Goal: Task Accomplishment & Management: Use online tool/utility

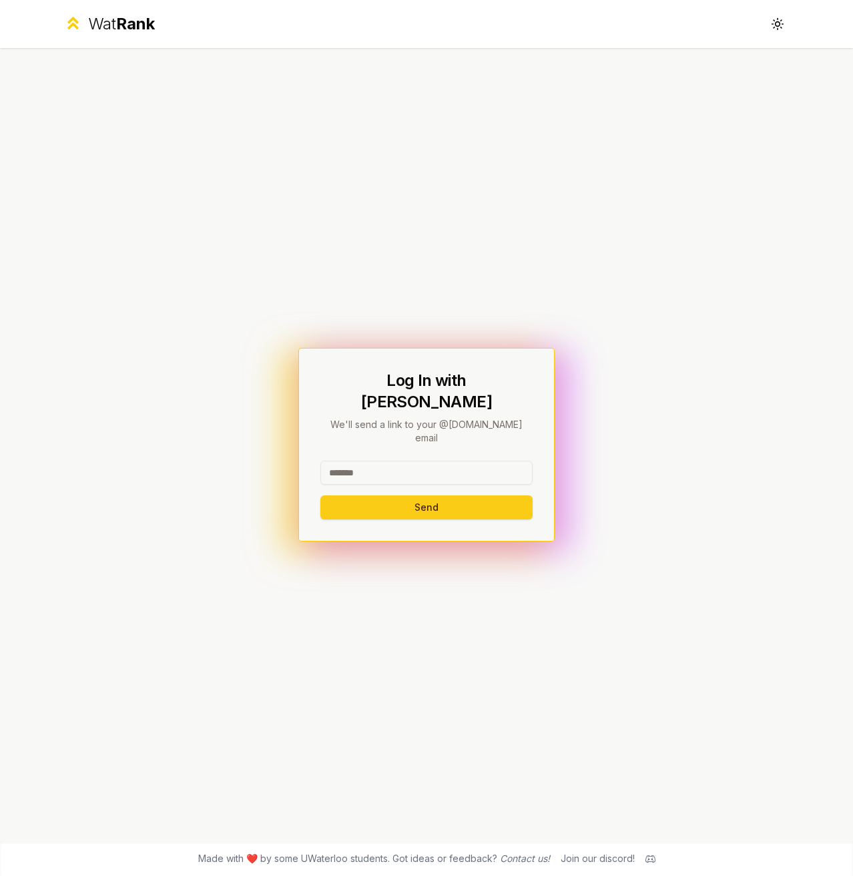
click at [403, 461] on input at bounding box center [427, 473] width 212 height 24
type input "*****"
click at [564, 397] on div "Log In with WatIAM We'll send a link to your @uwaterloo.ca email ***** Send" at bounding box center [426, 444] width 769 height 793
drag, startPoint x: 406, startPoint y: 459, endPoint x: 279, endPoint y: 457, distance: 126.9
click at [279, 457] on div "Log In with WatIAM We'll send a link to your @uwaterloo.ca email ***** Send" at bounding box center [426, 444] width 769 height 793
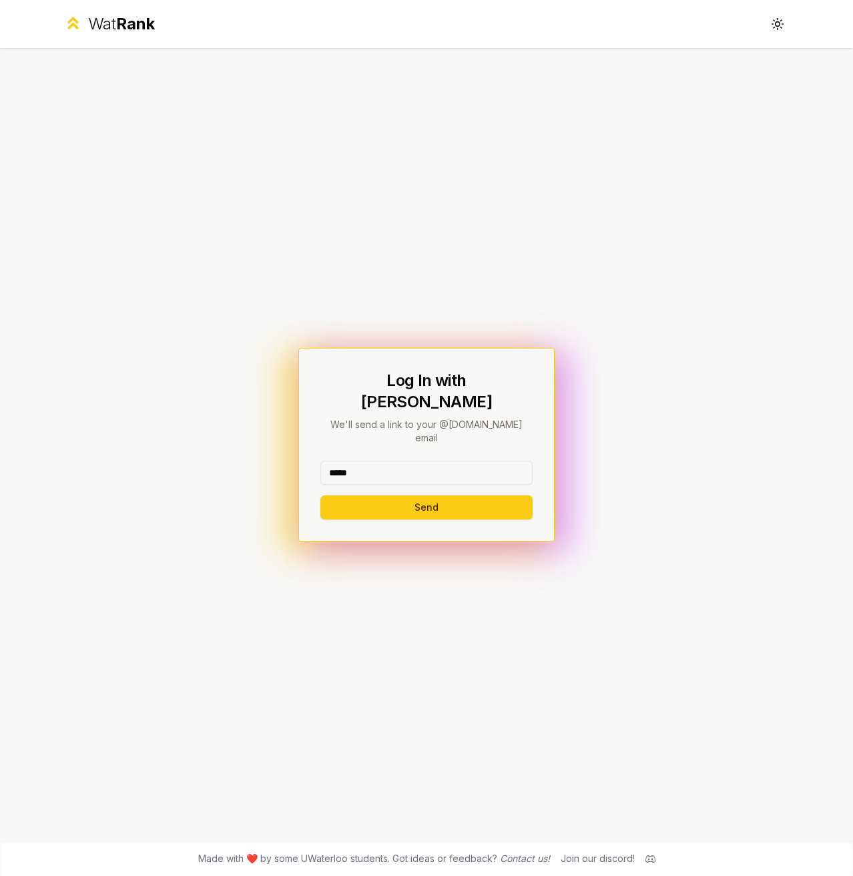
click at [412, 461] on input "*****" at bounding box center [427, 473] width 212 height 24
click at [360, 495] on button "Send" at bounding box center [427, 507] width 212 height 24
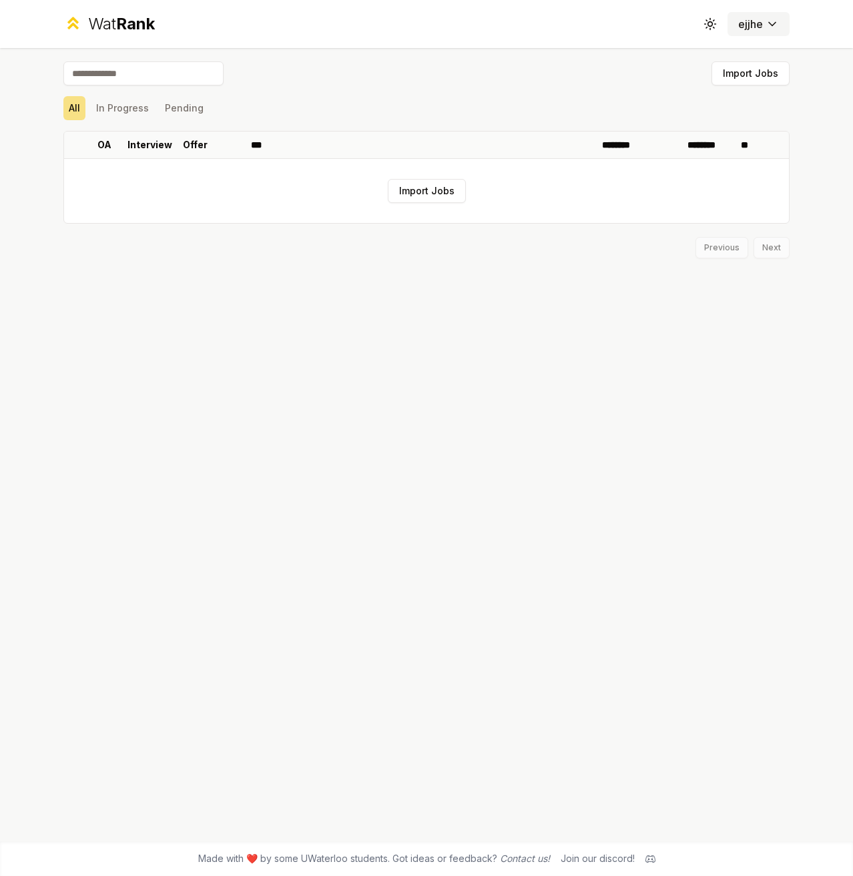
click at [755, 20] on html "Wat Rank Toggle theme ejjhe Import Jobs All In Progress Pending OA Interview Of…" at bounding box center [426, 438] width 853 height 876
click at [536, 79] on html "Wat Rank Toggle theme ejjhe Import Jobs All In Progress Pending OA Interview Of…" at bounding box center [426, 438] width 853 height 876
click at [425, 193] on button "Import Jobs" at bounding box center [427, 191] width 78 height 24
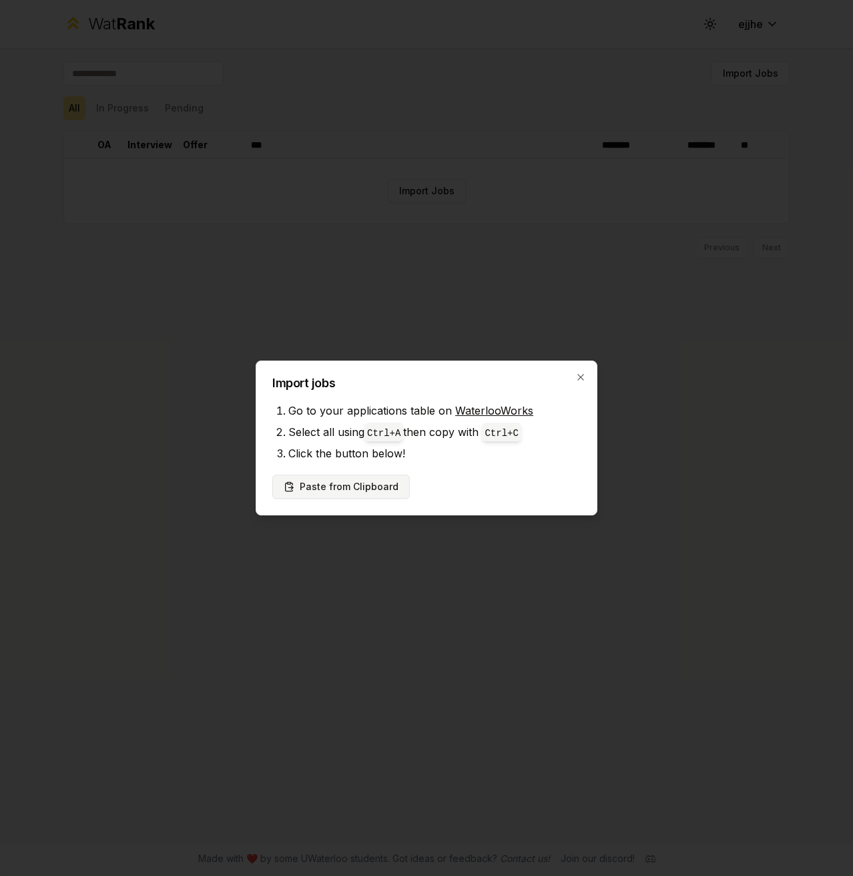
click at [322, 490] on button "Paste from Clipboard" at bounding box center [341, 487] width 138 height 24
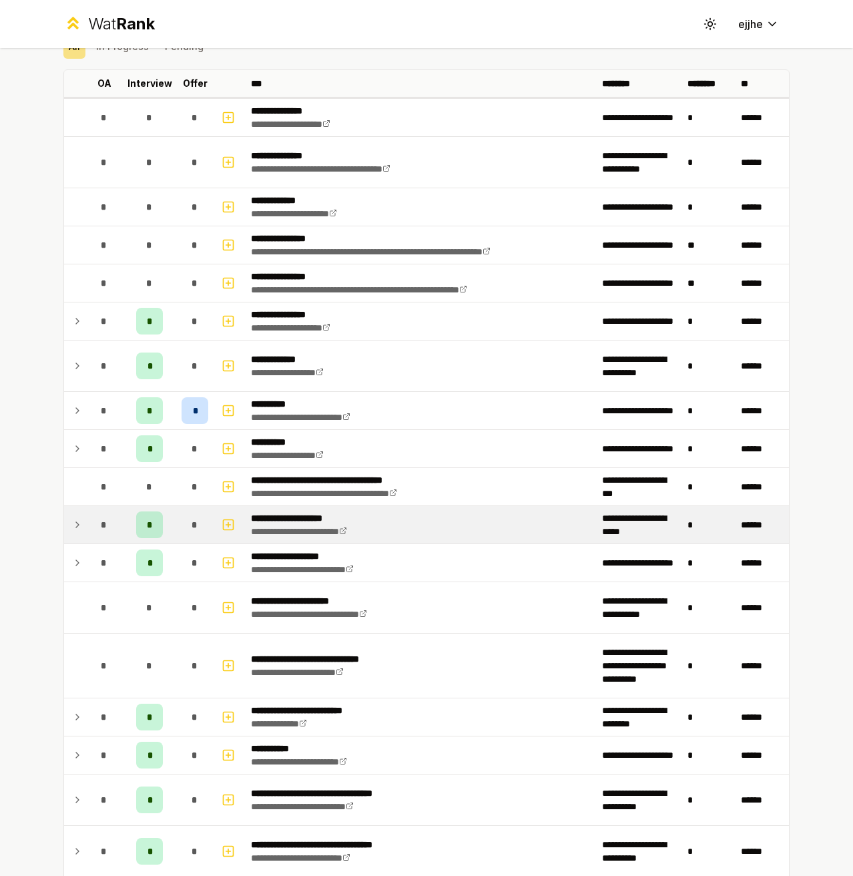
scroll to position [67, 0]
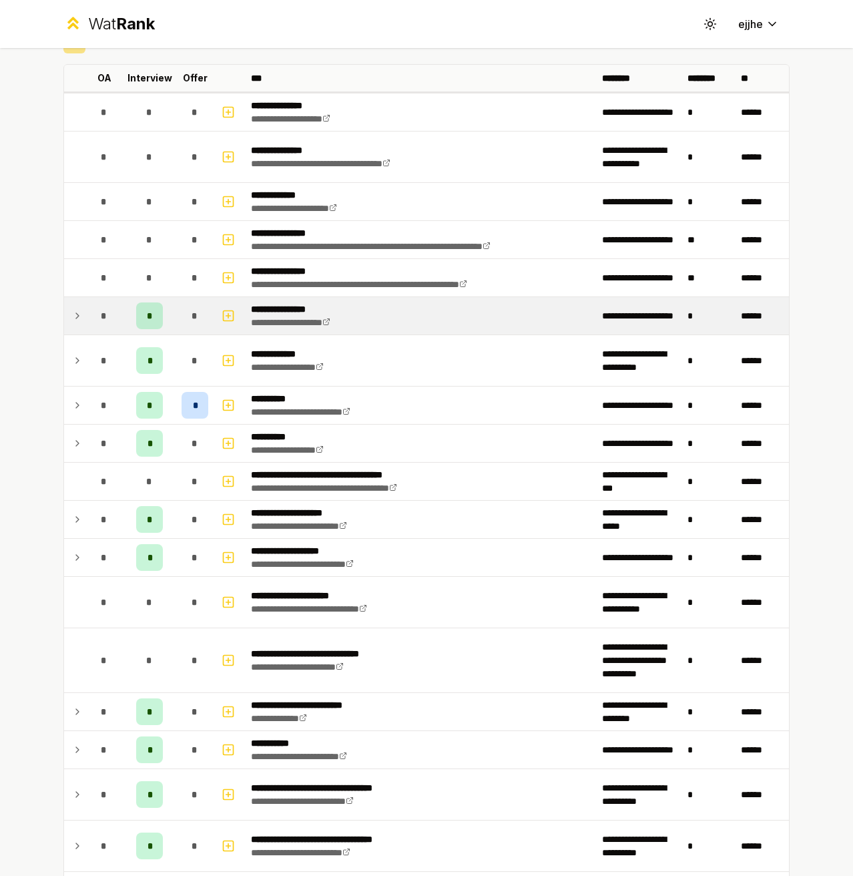
click at [72, 319] on icon at bounding box center [77, 316] width 11 height 16
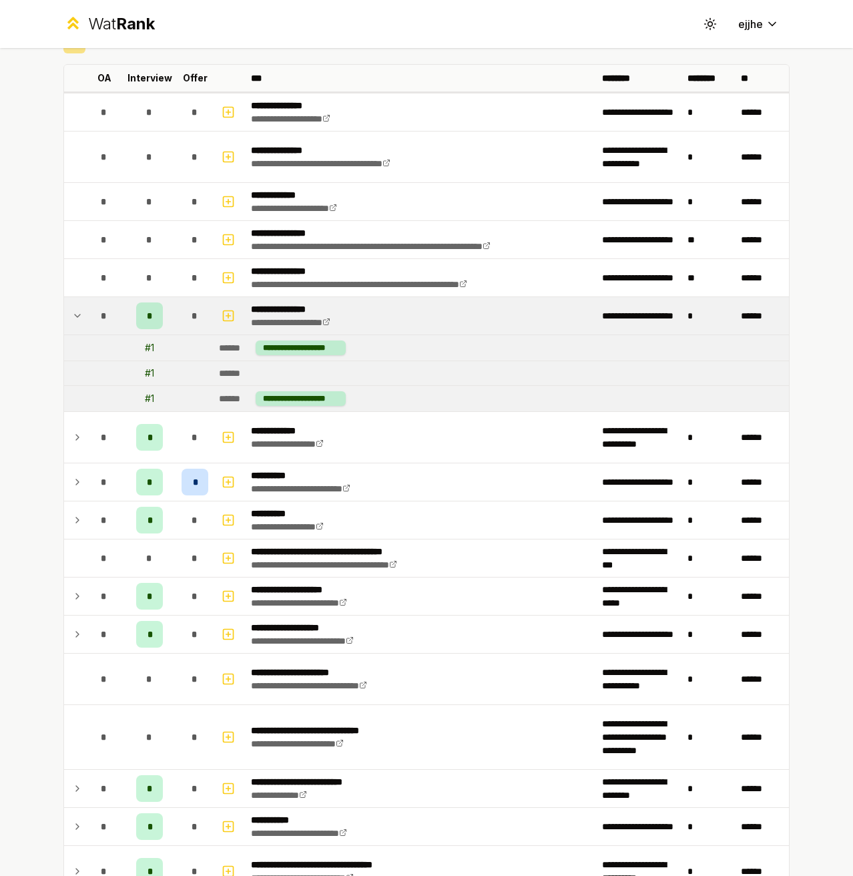
click at [72, 317] on icon at bounding box center [77, 316] width 11 height 16
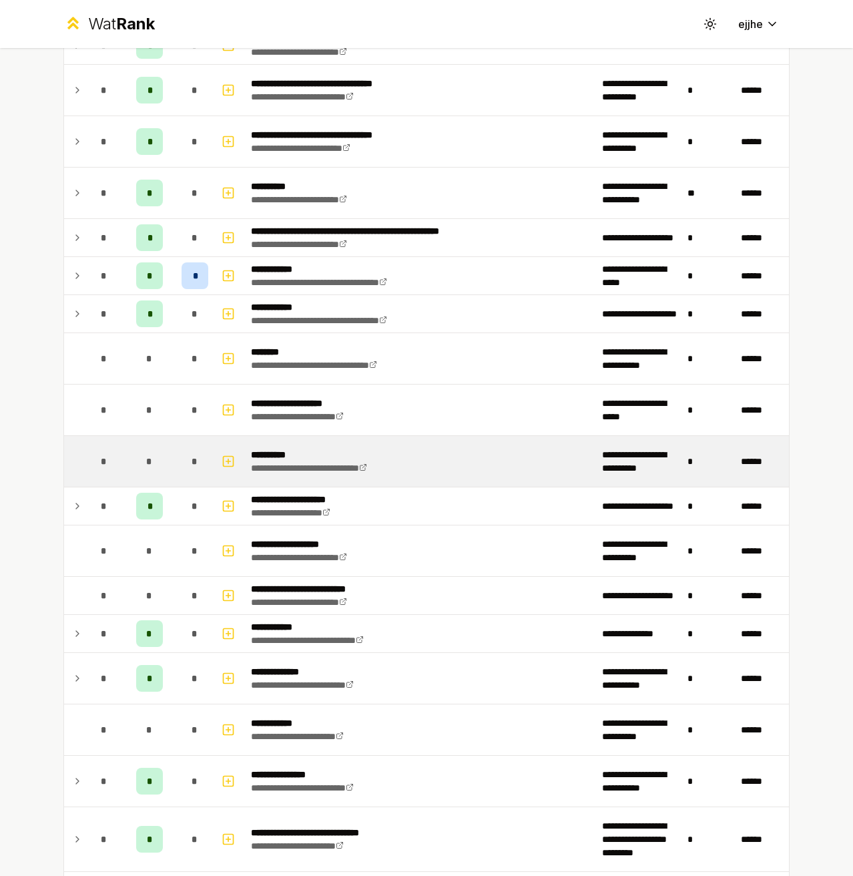
scroll to position [868, 0]
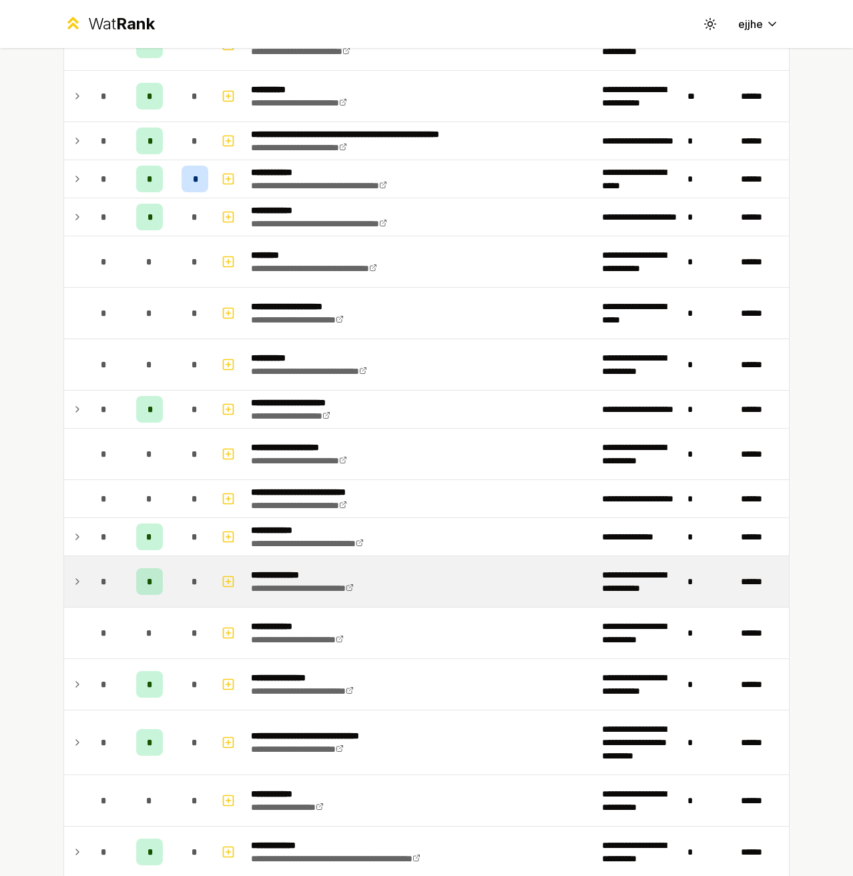
click at [72, 579] on icon at bounding box center [77, 582] width 11 height 16
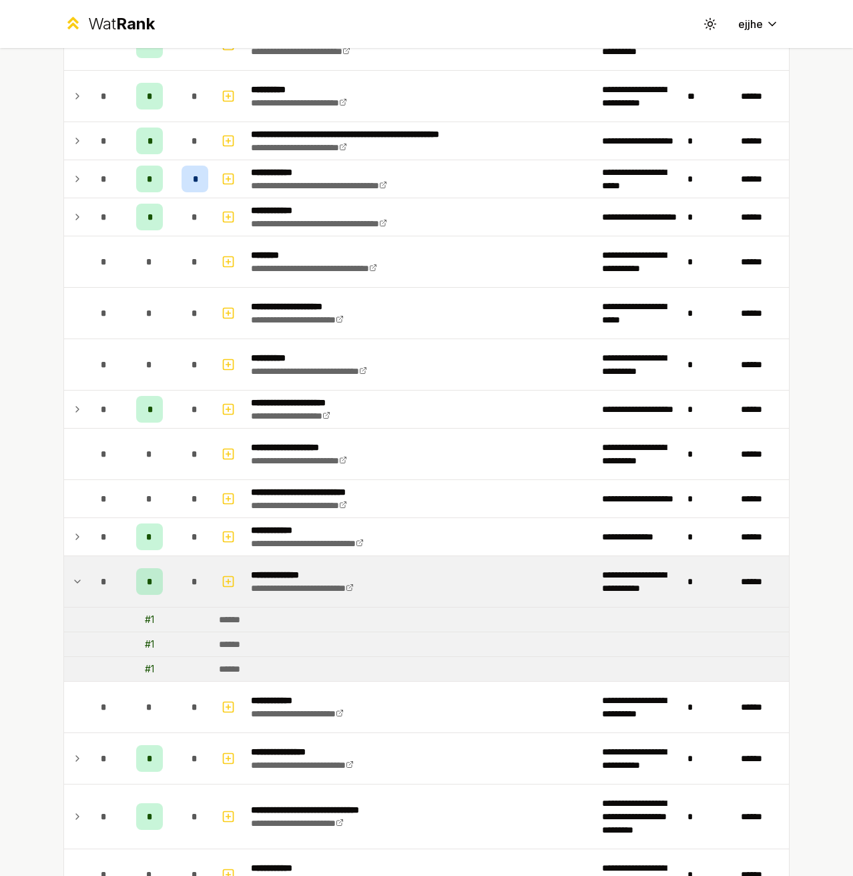
click at [72, 578] on icon at bounding box center [77, 582] width 11 height 16
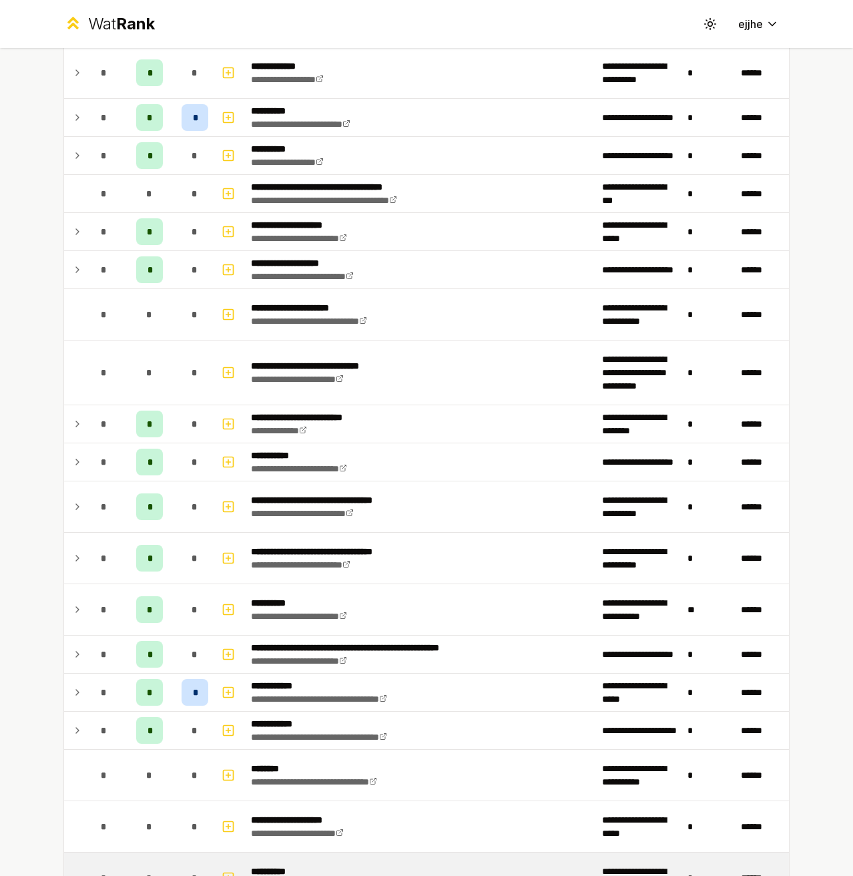
scroll to position [334, 0]
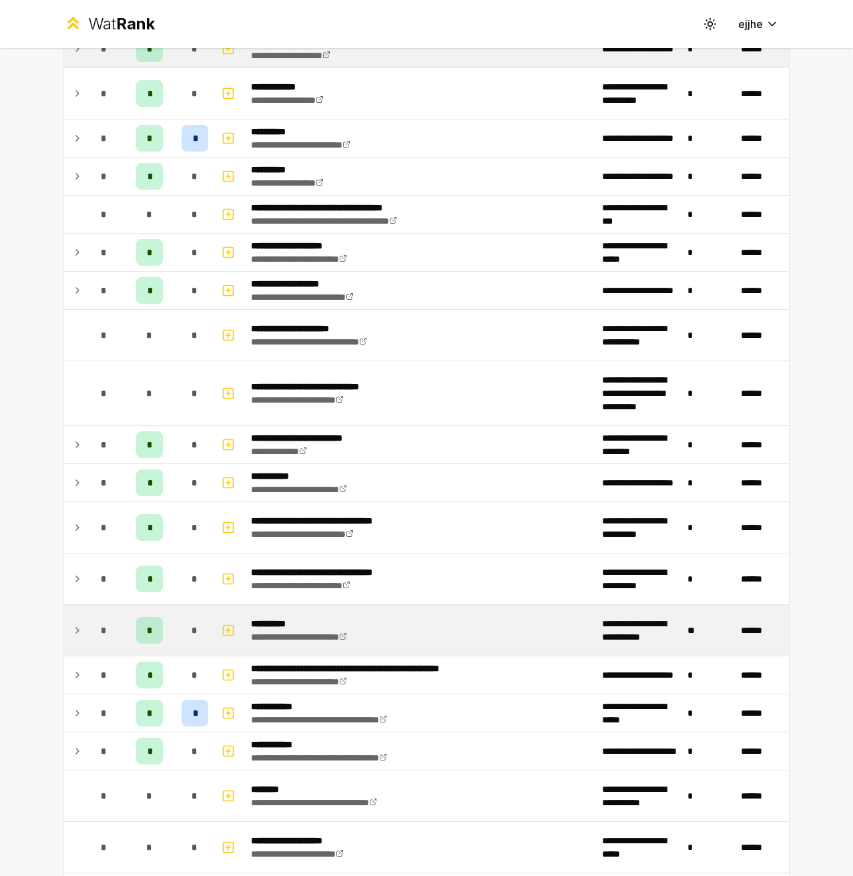
click at [76, 628] on icon at bounding box center [77, 630] width 3 height 5
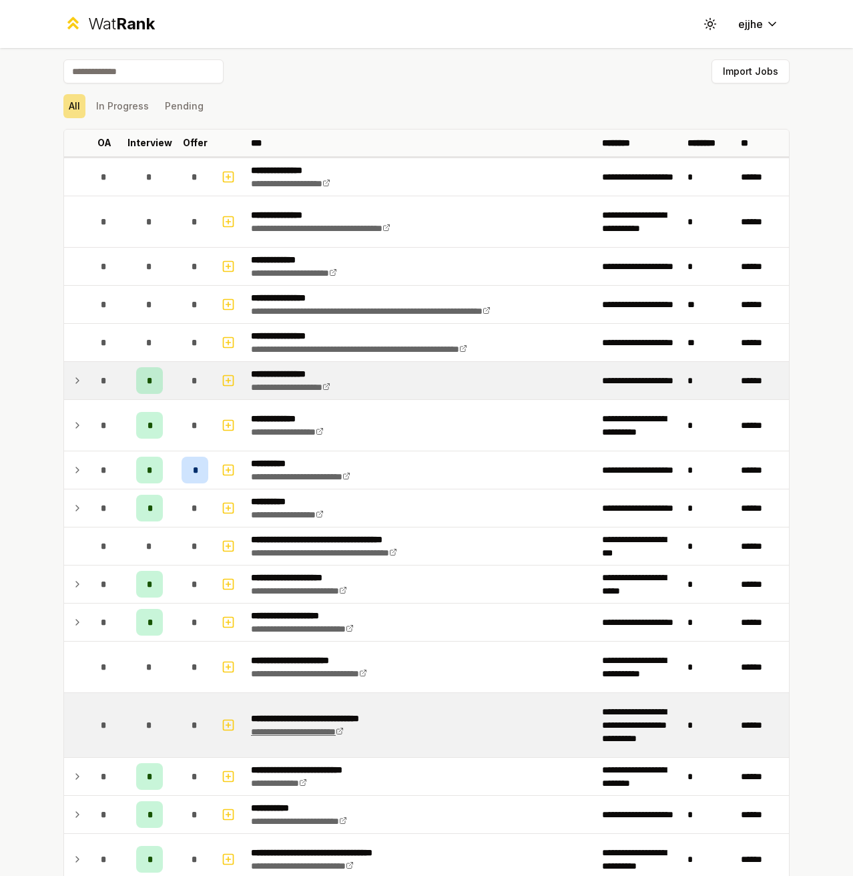
scroll to position [0, 0]
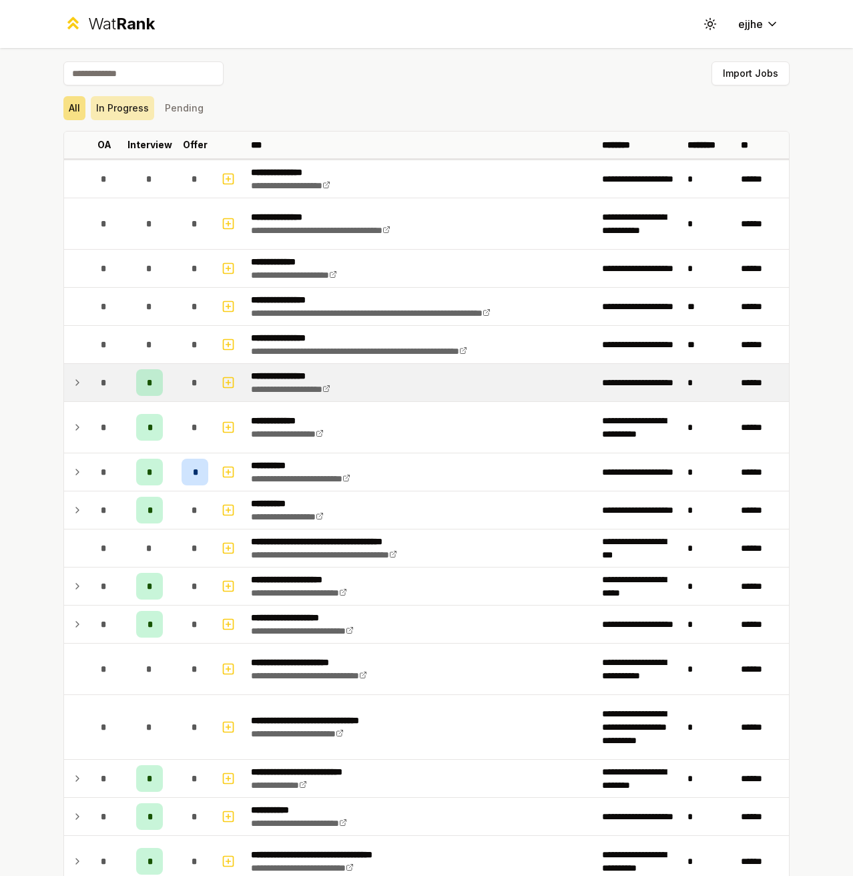
click at [128, 103] on button "In Progress" at bounding box center [122, 108] width 63 height 24
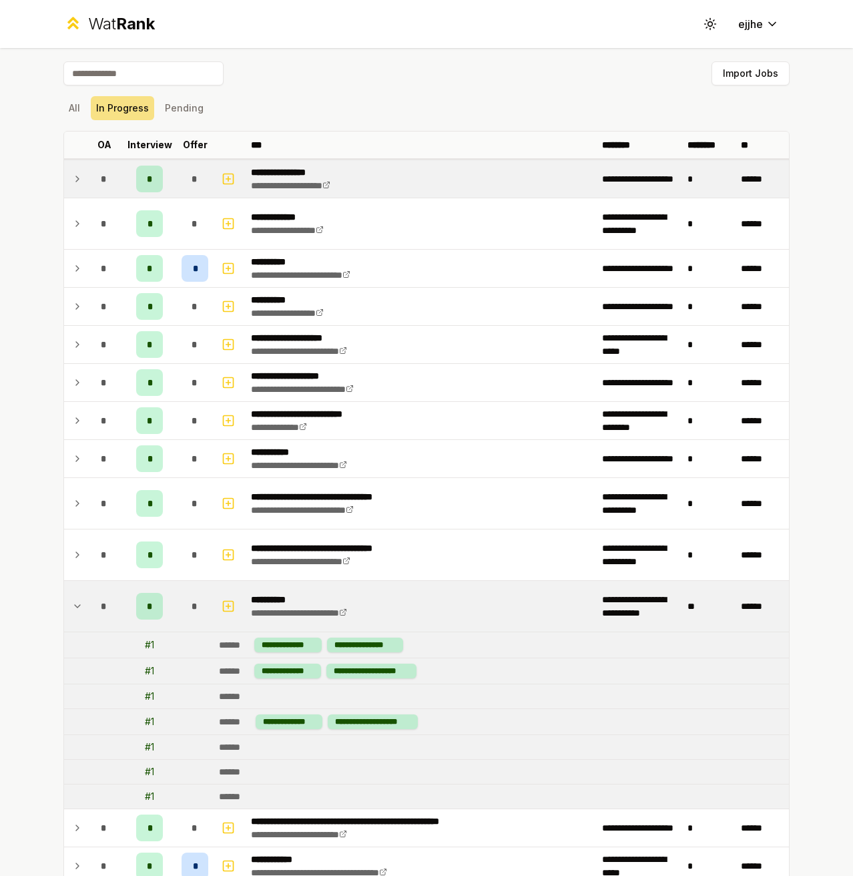
click at [101, 606] on span "*" at bounding box center [104, 606] width 6 height 13
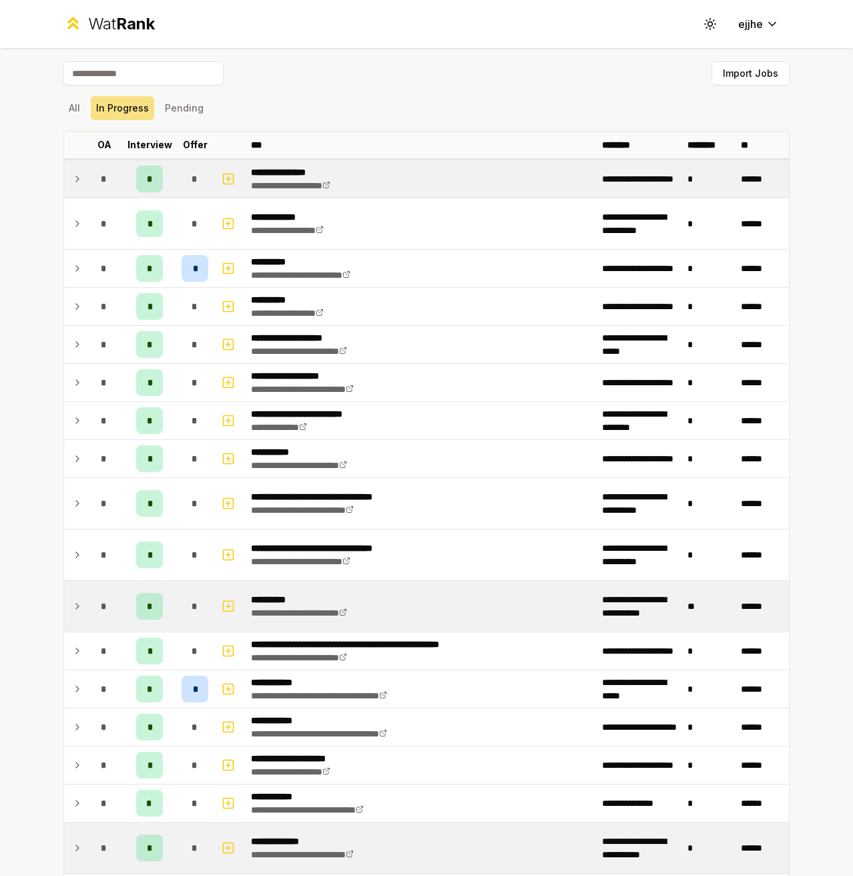
click at [101, 606] on span "*" at bounding box center [104, 606] width 6 height 13
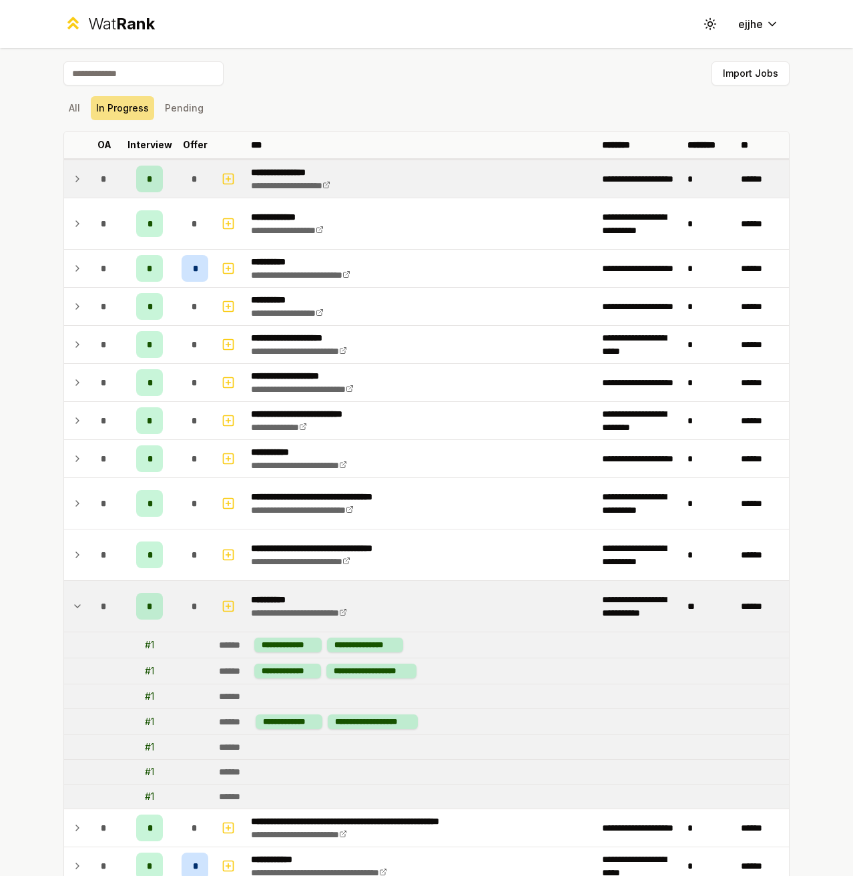
click at [192, 607] on span "*" at bounding box center [195, 606] width 6 height 13
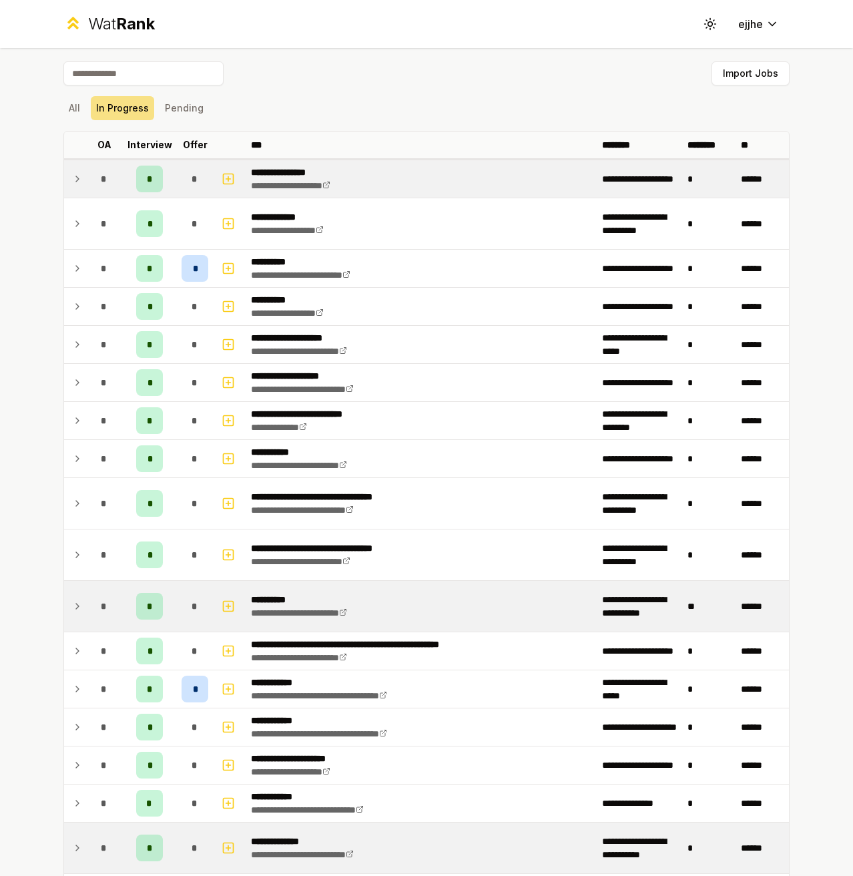
click at [184, 605] on div "*" at bounding box center [195, 606] width 27 height 27
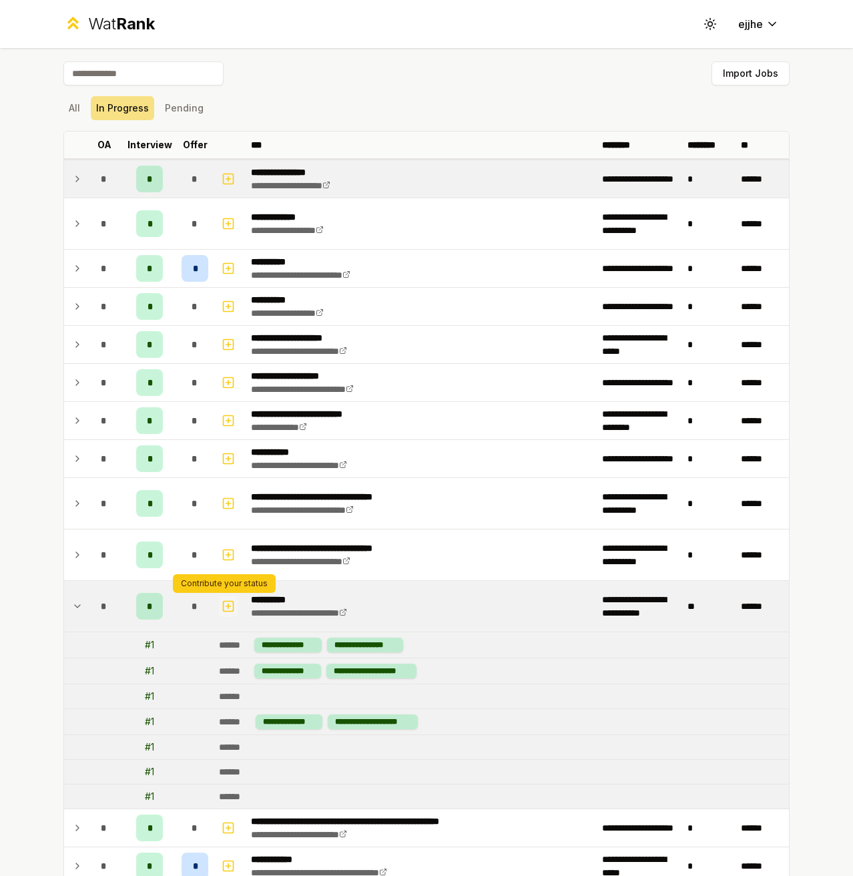
click at [226, 609] on icon "button" at bounding box center [228, 606] width 13 height 16
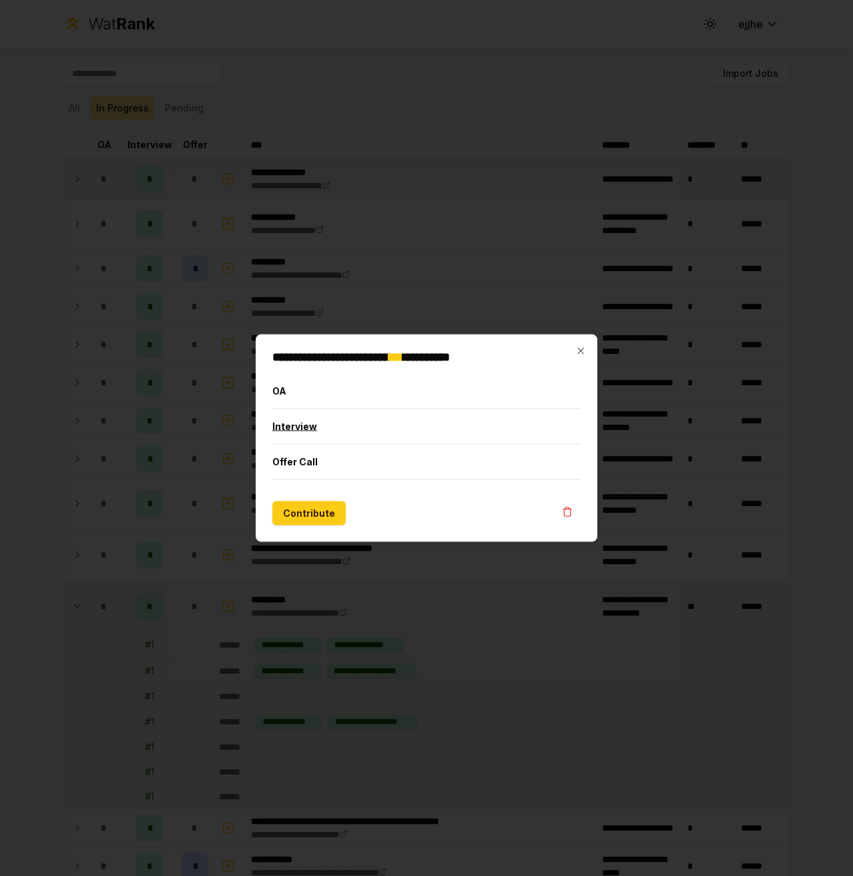
click at [300, 432] on button "Interview" at bounding box center [426, 426] width 309 height 35
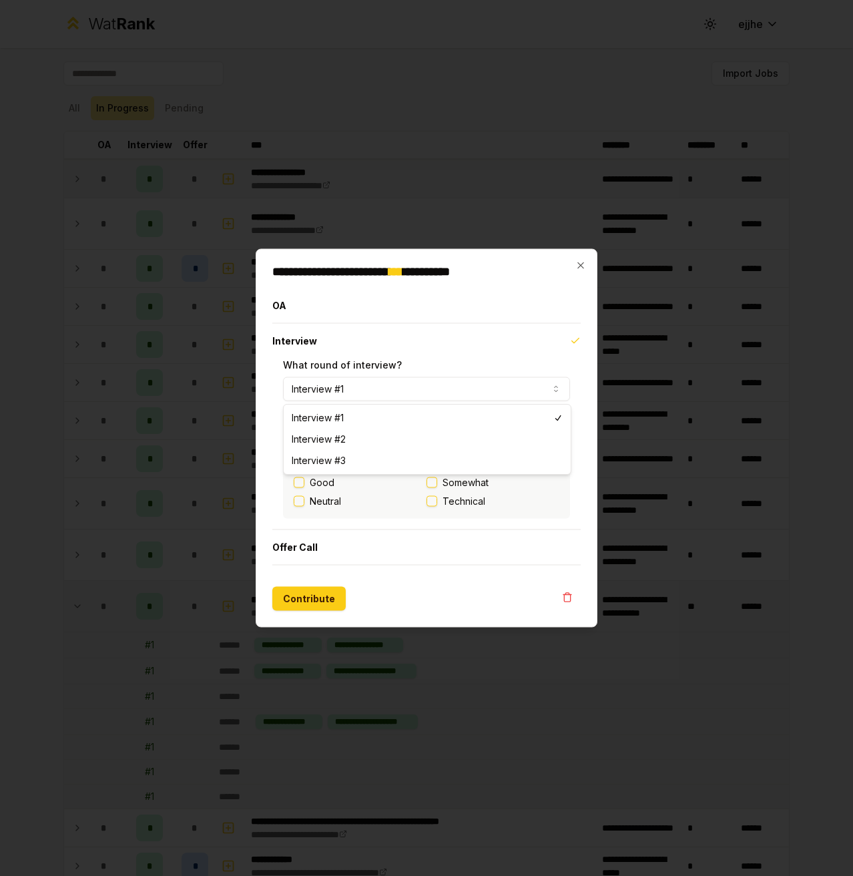
click at [412, 386] on button "Interview #1" at bounding box center [426, 389] width 287 height 24
click at [487, 385] on button "Interview #1" at bounding box center [426, 389] width 287 height 24
click at [580, 267] on icon "button" at bounding box center [581, 265] width 6 height 6
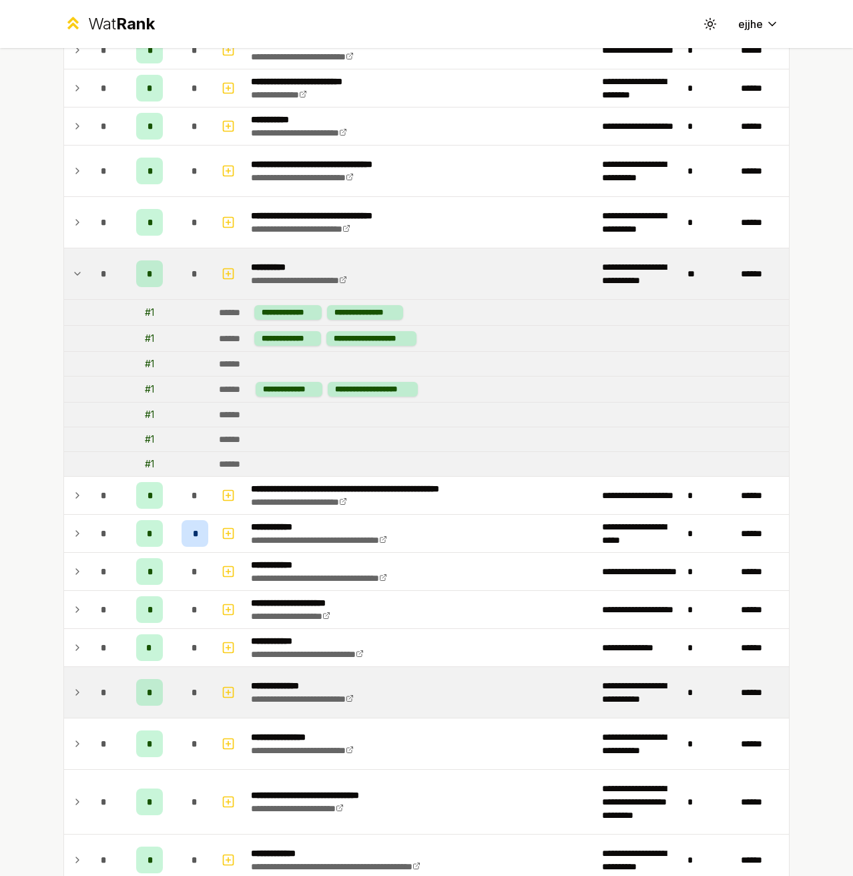
scroll to position [334, 0]
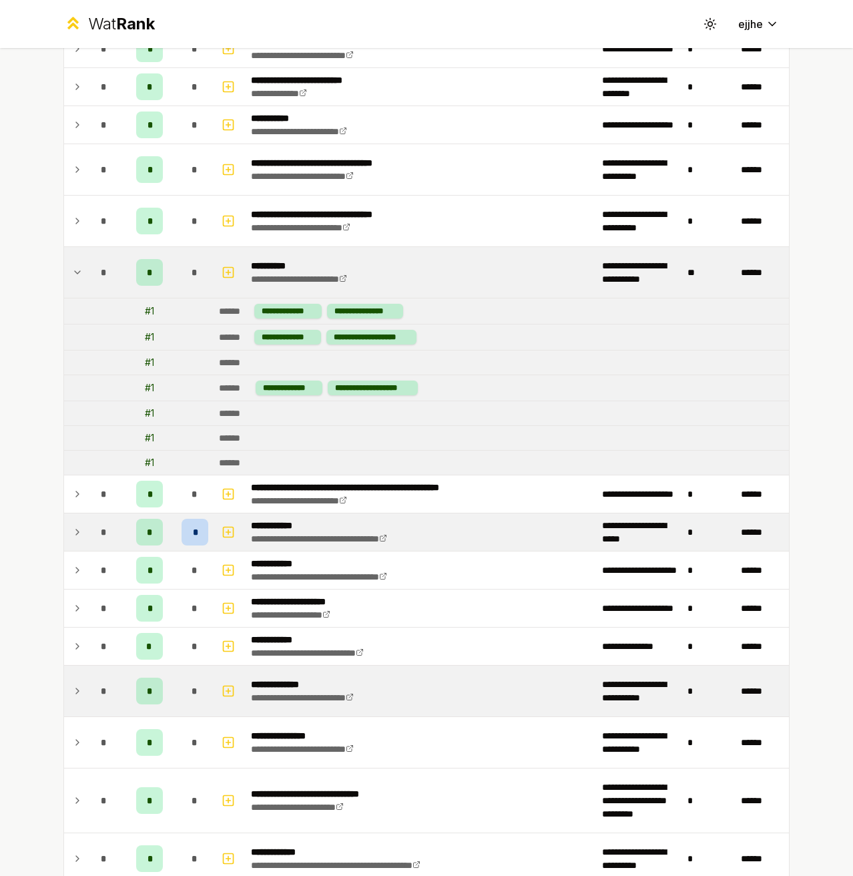
click at [76, 534] on icon at bounding box center [77, 532] width 3 height 5
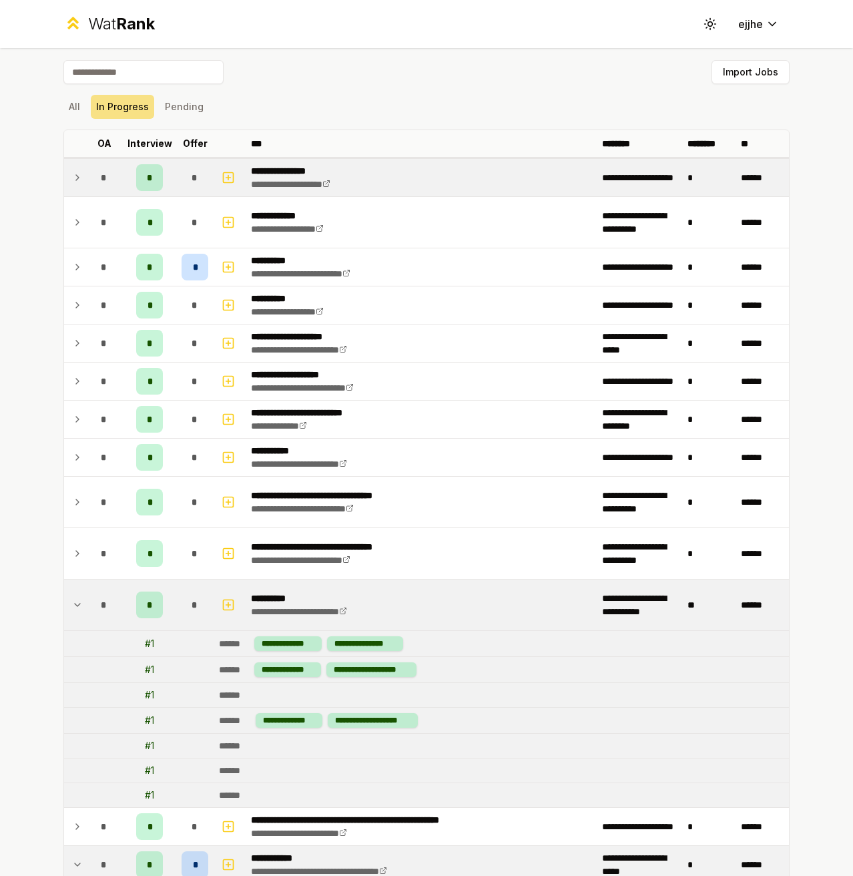
scroll to position [0, 0]
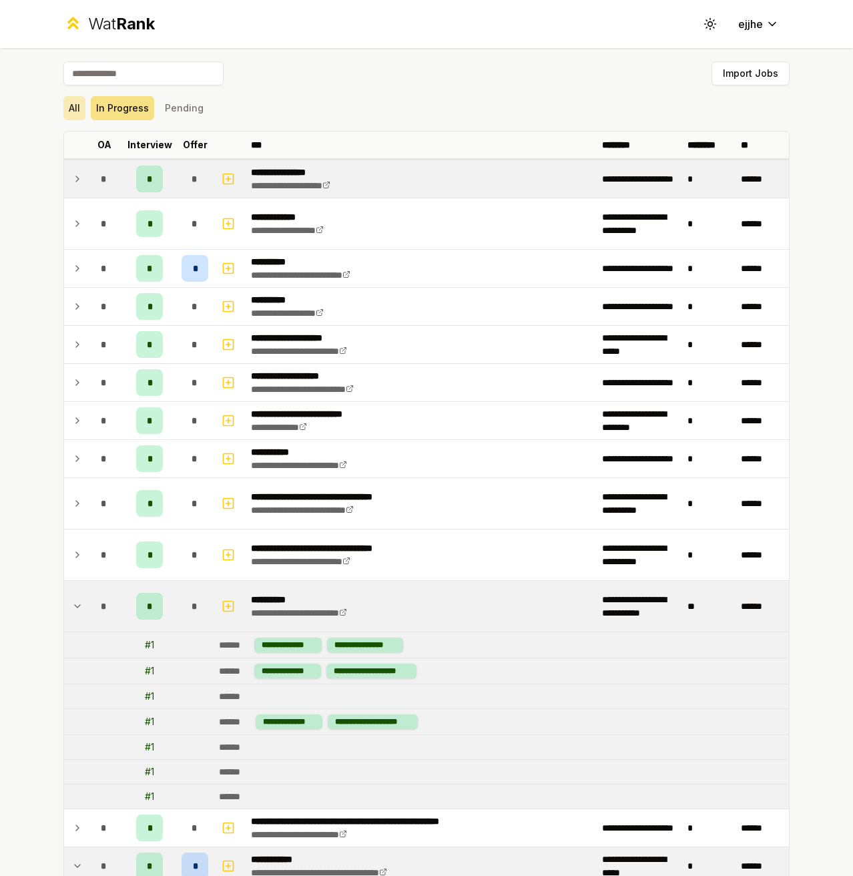
click at [72, 112] on button "All" at bounding box center [74, 108] width 22 height 24
